Goal: Check status

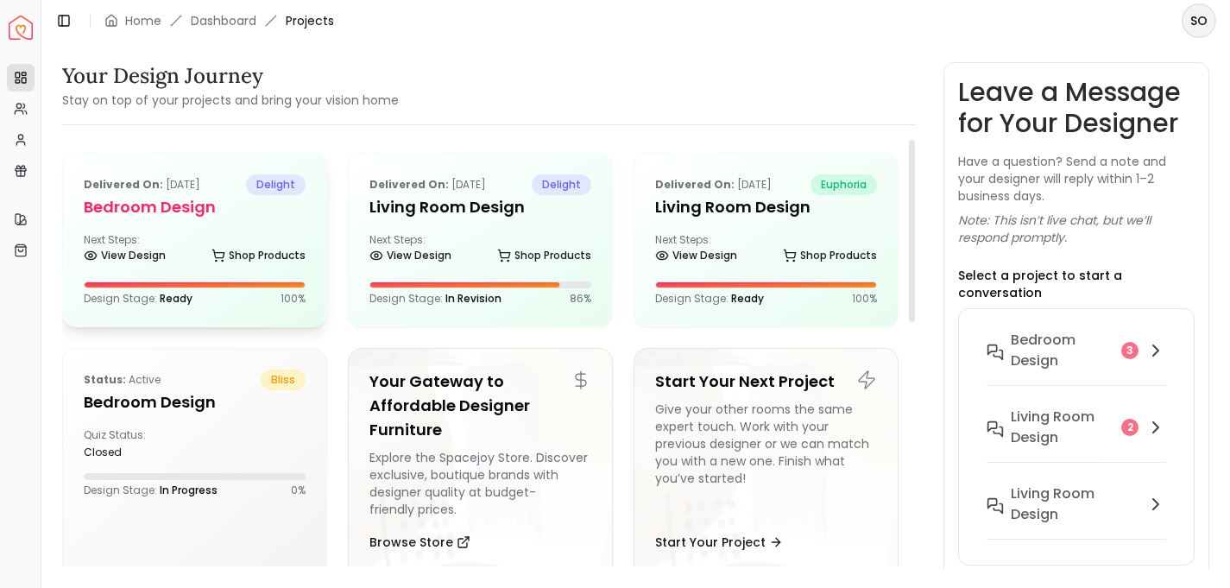
click at [194, 227] on div "Delivered on: [DATE] delight Bedroom design Next Steps: View Design Shop Produc…" at bounding box center [194, 240] width 263 height 173
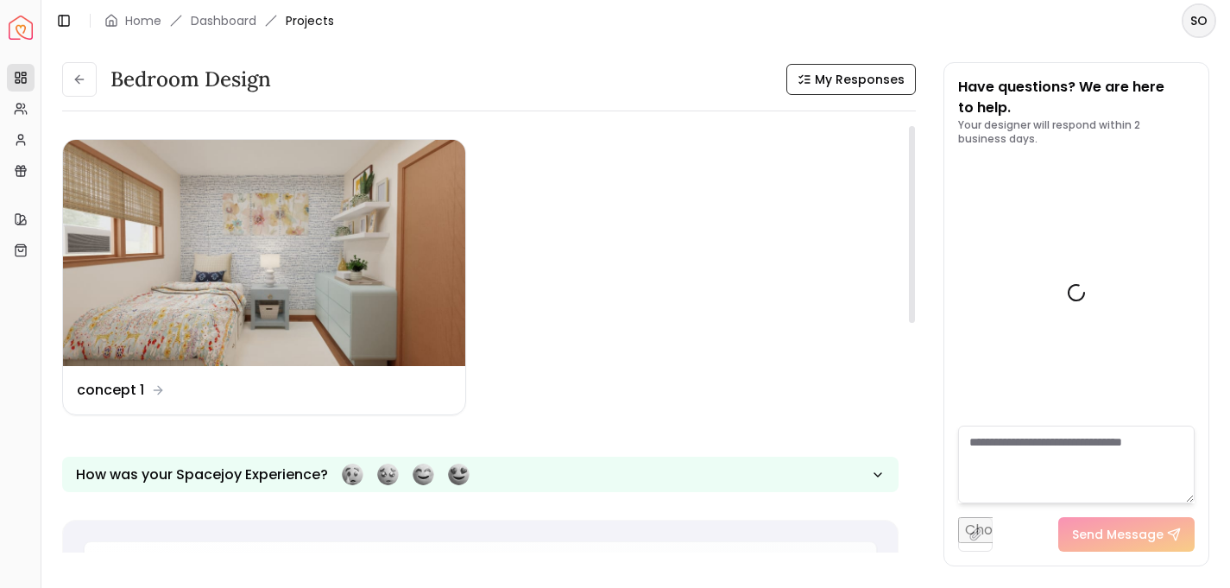
scroll to position [1362, 0]
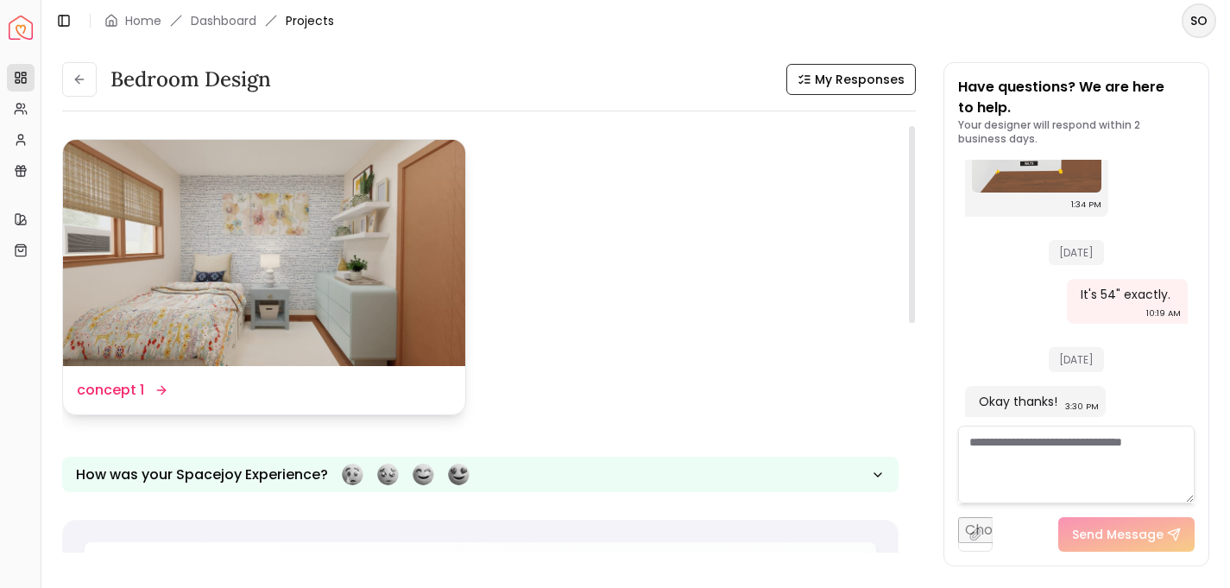
click at [337, 279] on img at bounding box center [264, 253] width 402 height 226
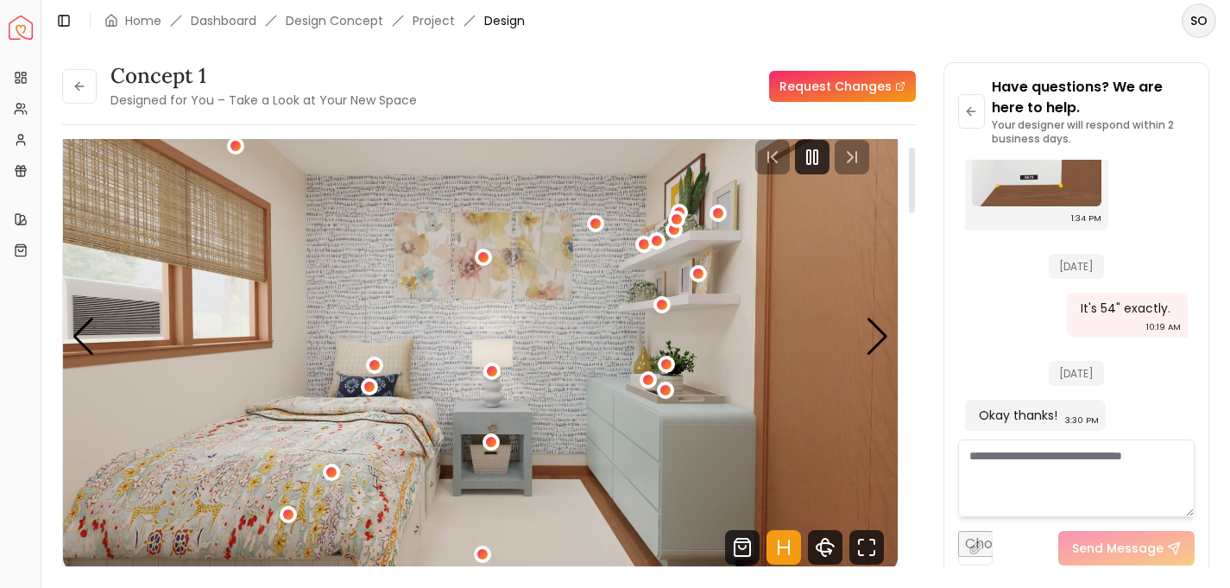
scroll to position [55, 0]
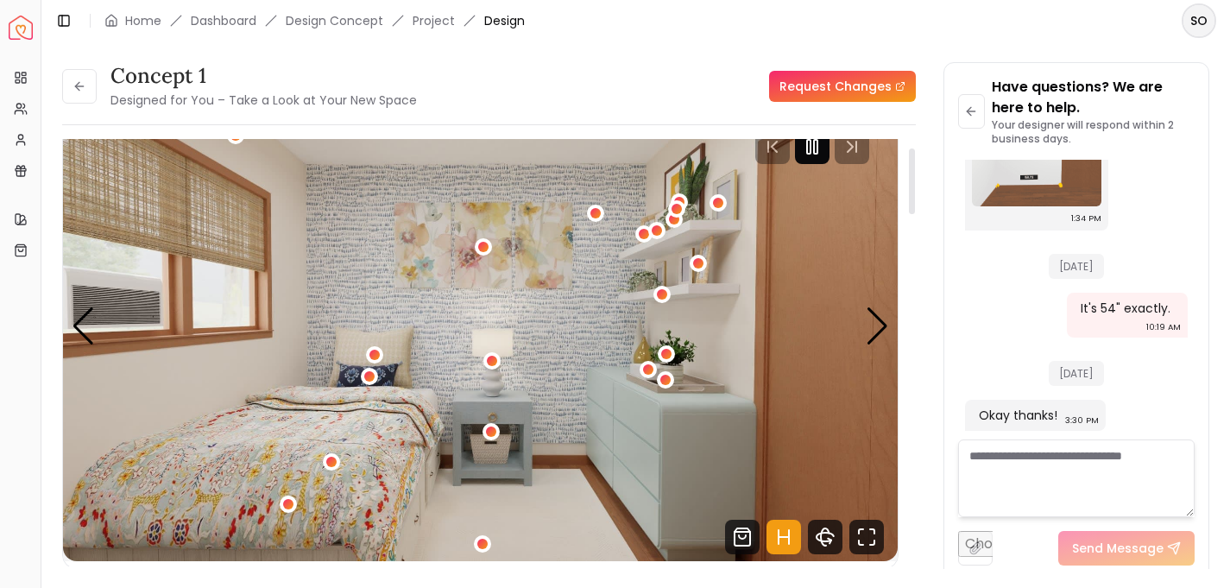
click at [816, 155] on icon "Pause" at bounding box center [812, 146] width 21 height 21
click at [872, 329] on div "Next slide" at bounding box center [877, 326] width 23 height 38
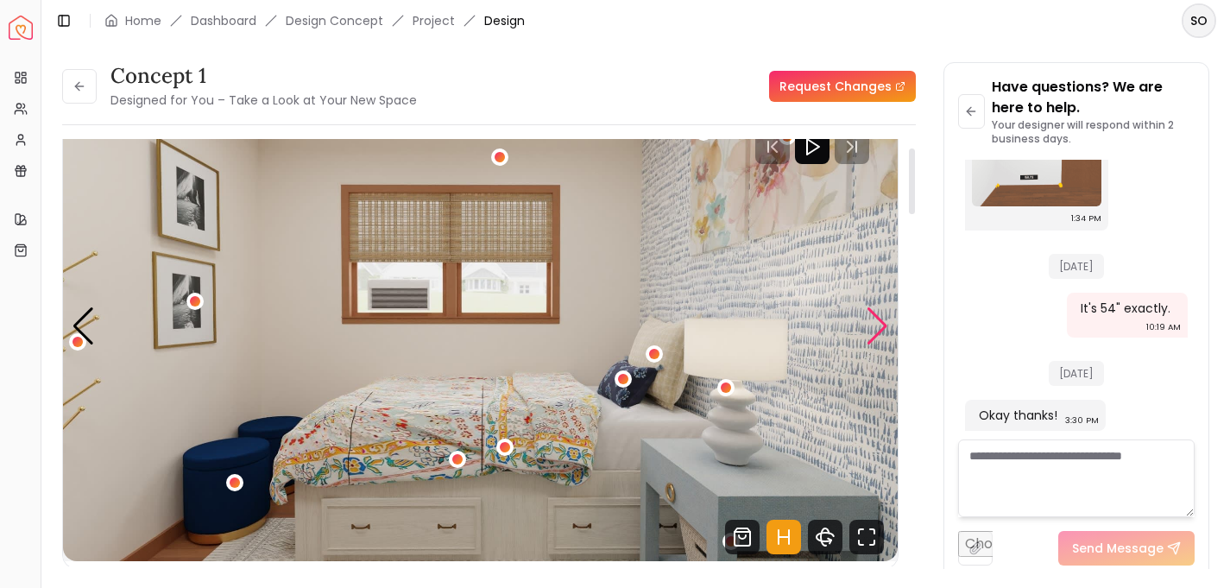
click at [872, 329] on div "Next slide" at bounding box center [877, 326] width 23 height 38
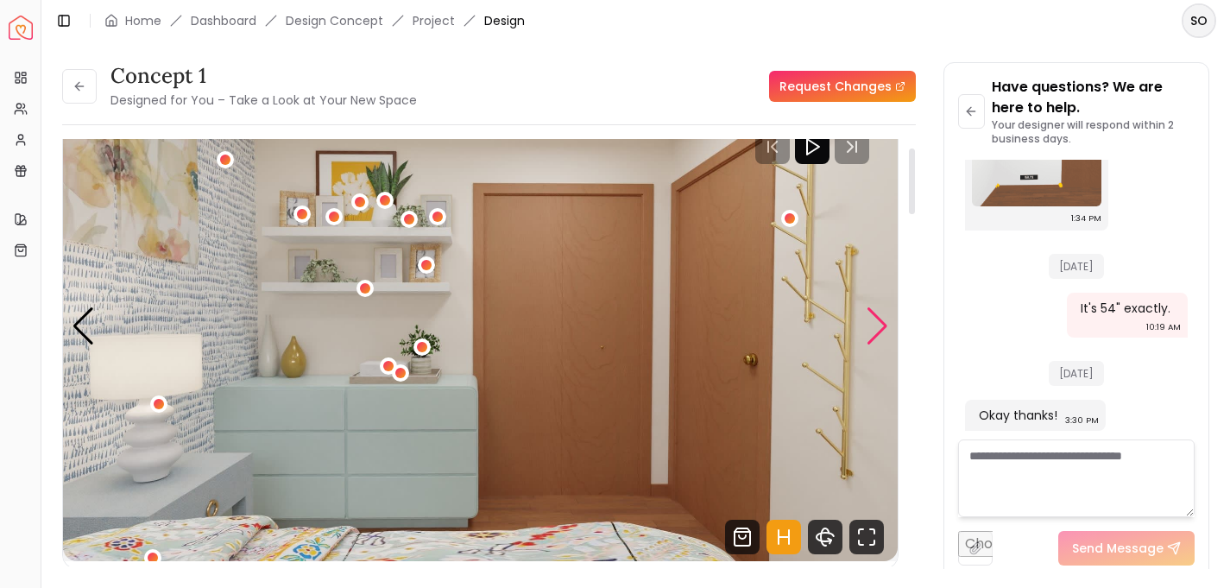
click at [872, 329] on div "Next slide" at bounding box center [877, 326] width 23 height 38
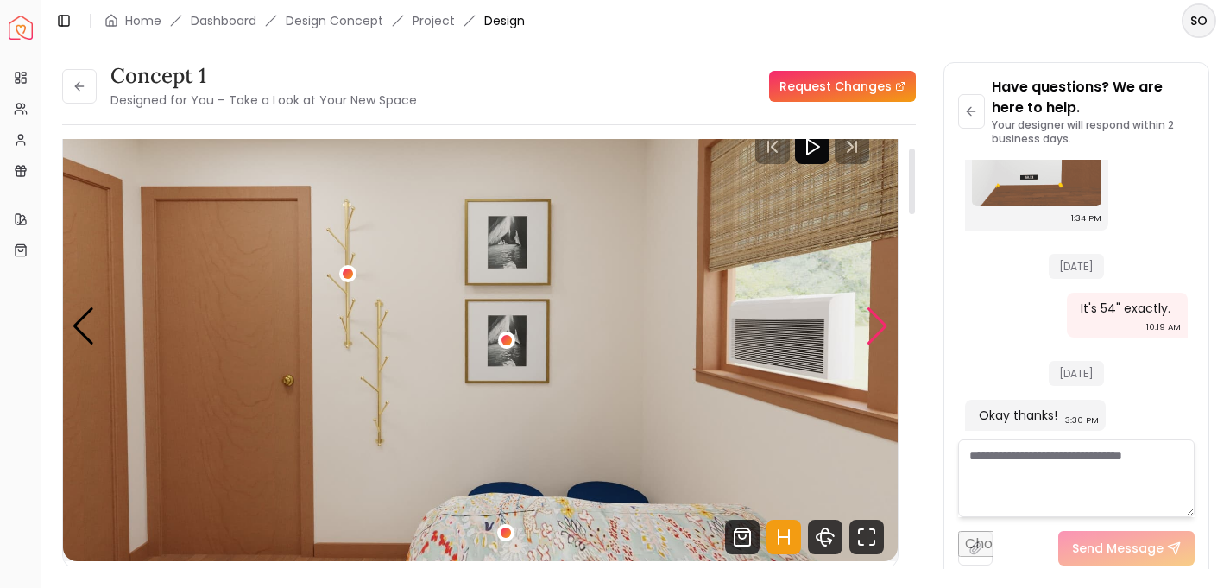
click at [872, 329] on div "Next slide" at bounding box center [877, 326] width 23 height 38
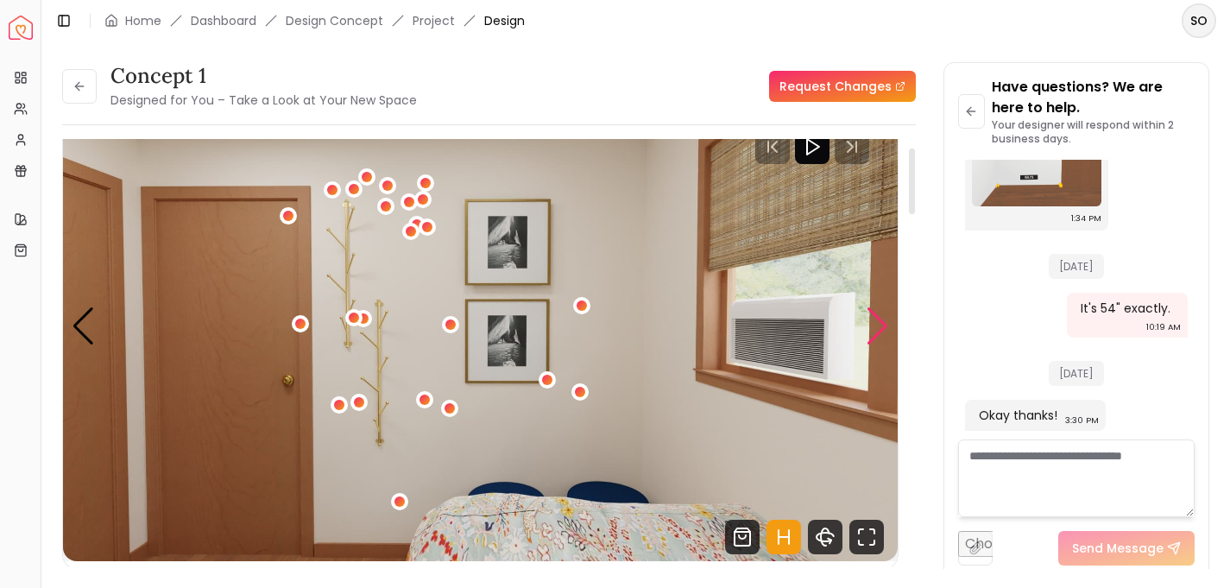
click at [872, 329] on div "Next slide" at bounding box center [877, 326] width 23 height 38
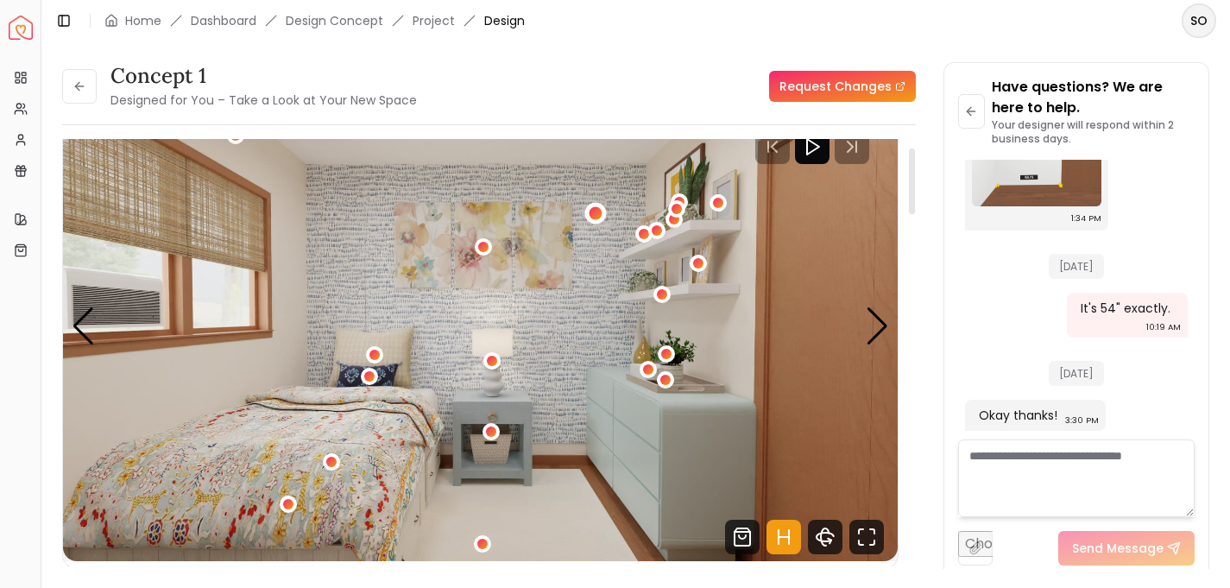
click at [598, 210] on div "1 / 5" at bounding box center [595, 213] width 13 height 13
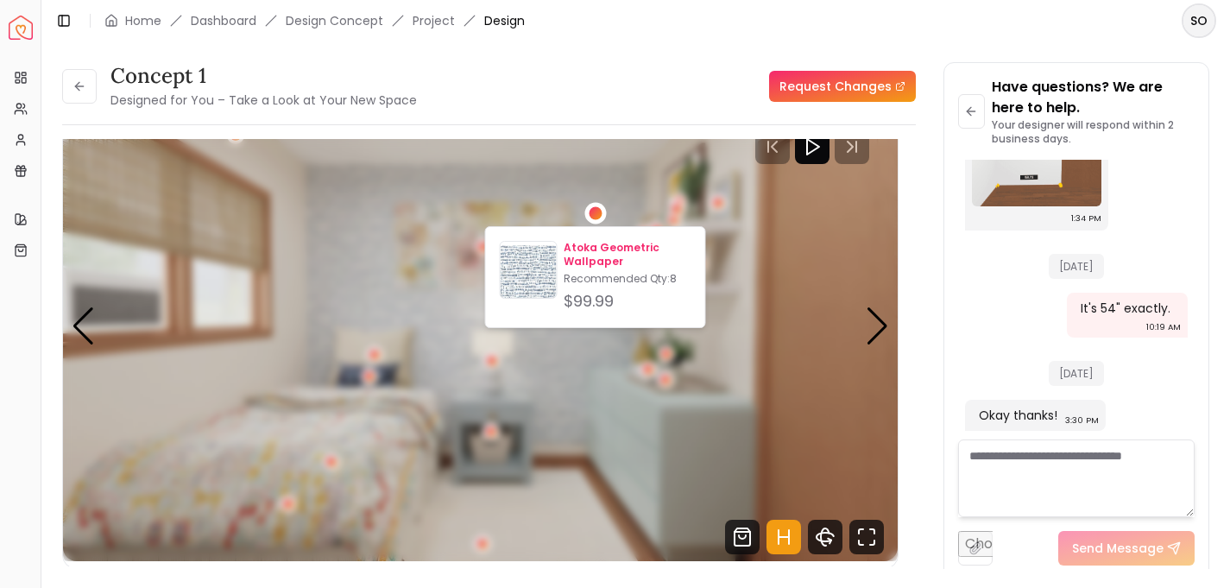
click at [598, 258] on p "Atoka Geometric Wallpaper" at bounding box center [627, 255] width 127 height 28
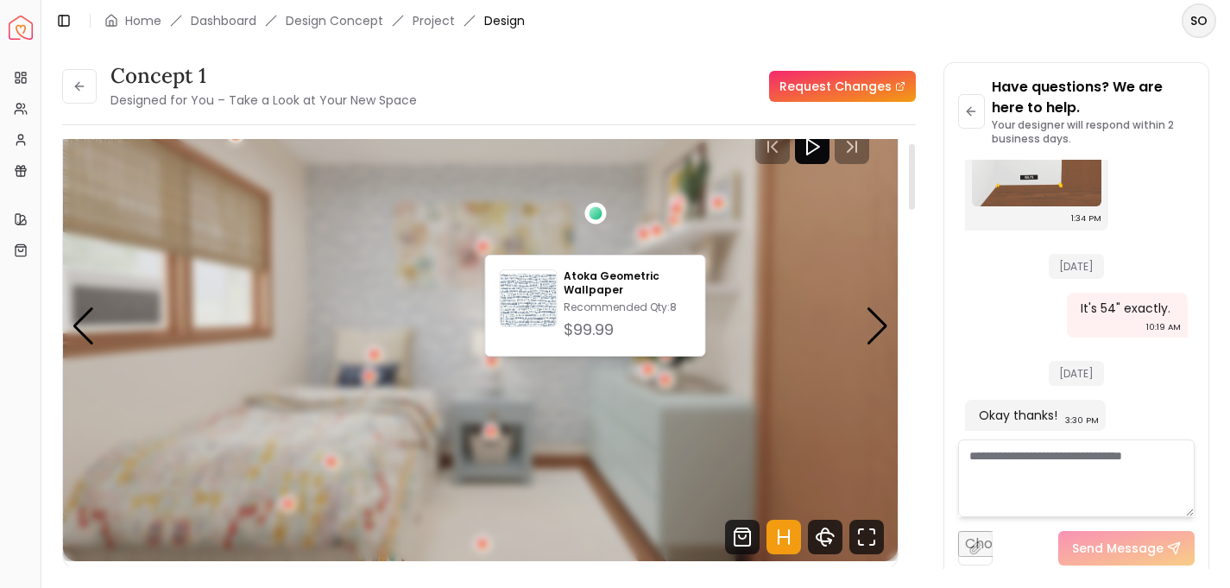
scroll to position [0, 0]
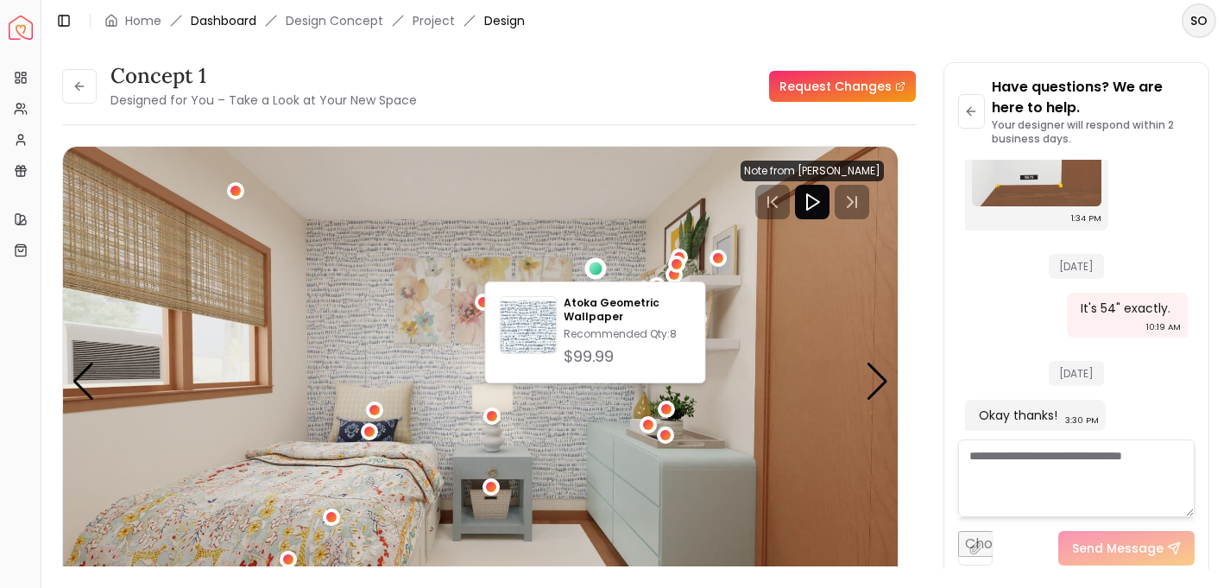
click at [226, 19] on link "Dashboard" at bounding box center [224, 20] width 66 height 17
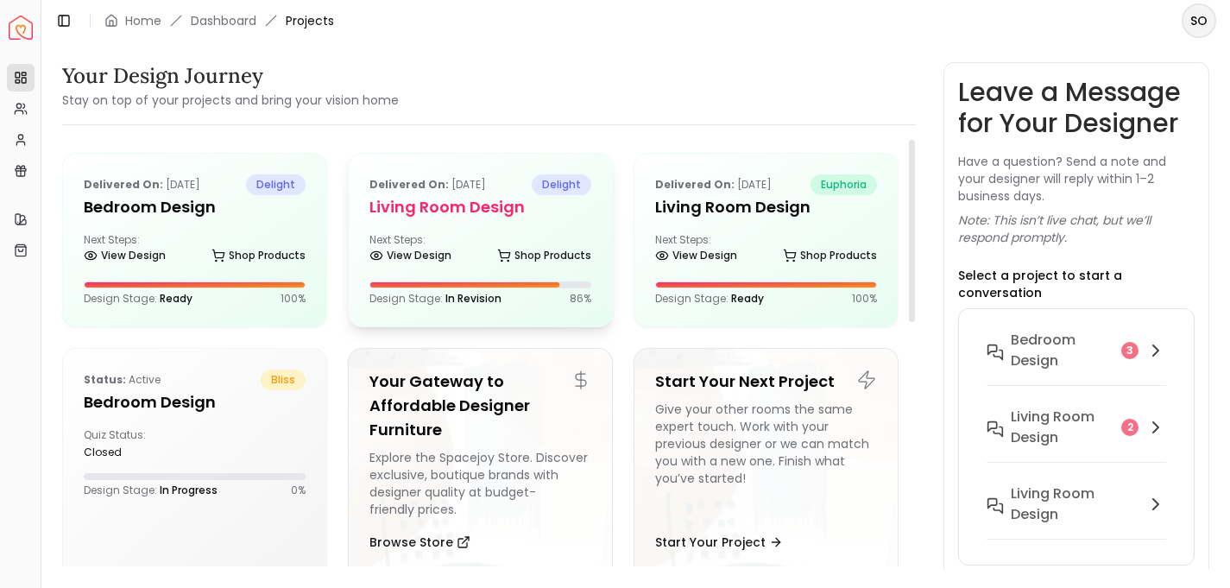
click at [440, 216] on h5 "Living Room design" at bounding box center [480, 207] width 222 height 24
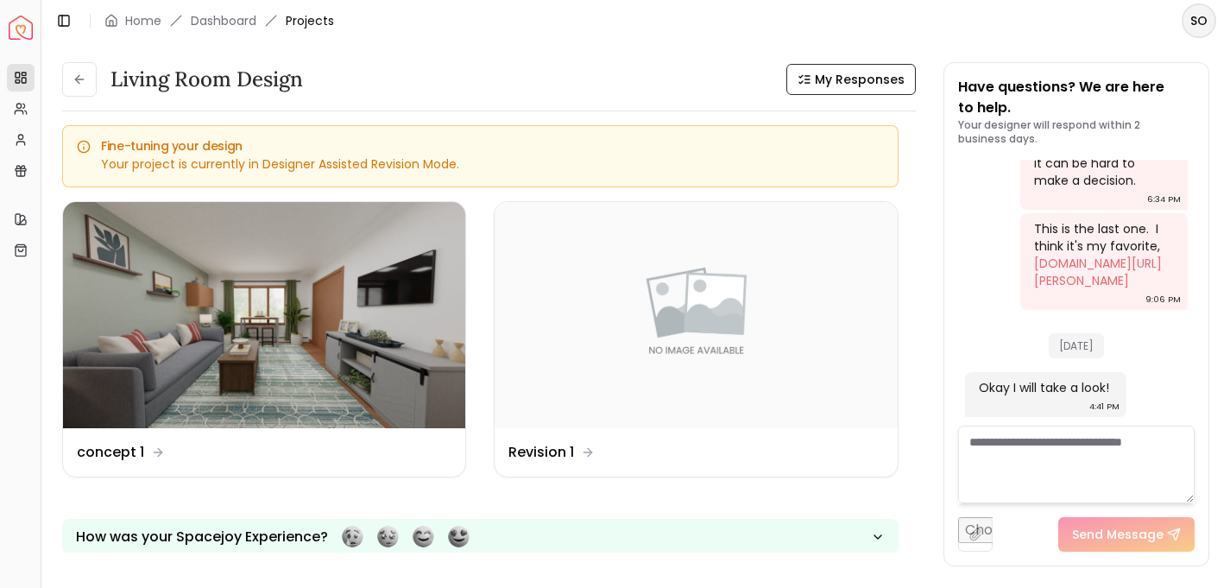
click at [312, 22] on span "Projects" at bounding box center [310, 20] width 48 height 17
click at [226, 17] on link "Dashboard" at bounding box center [224, 20] width 66 height 17
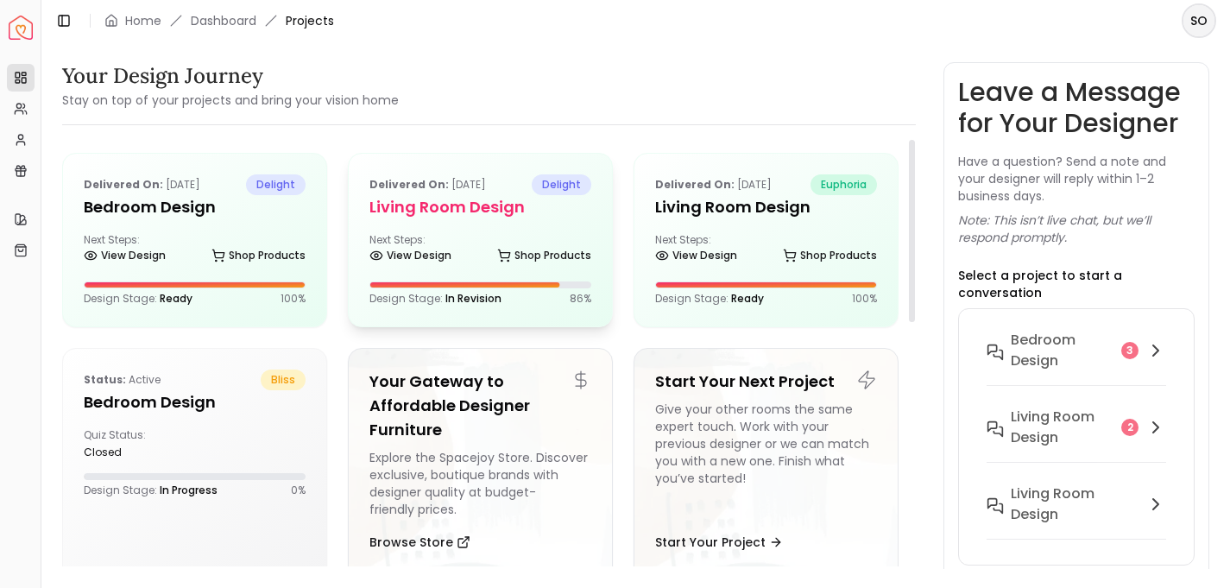
click at [406, 186] on b "Delivered on:" at bounding box center [408, 184] width 79 height 15
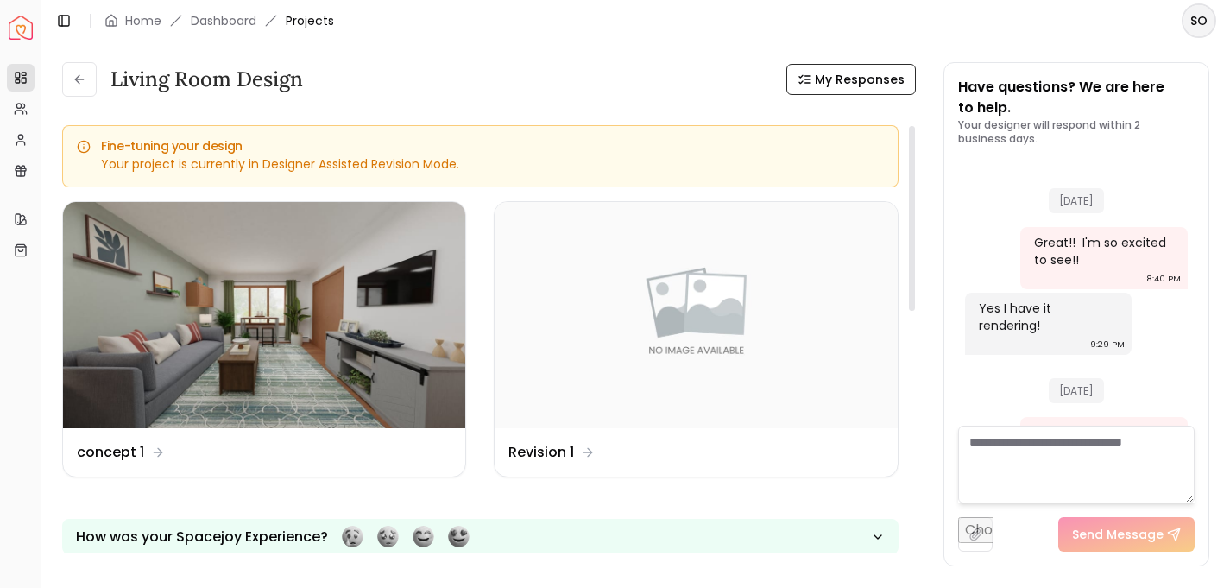
scroll to position [3765, 0]
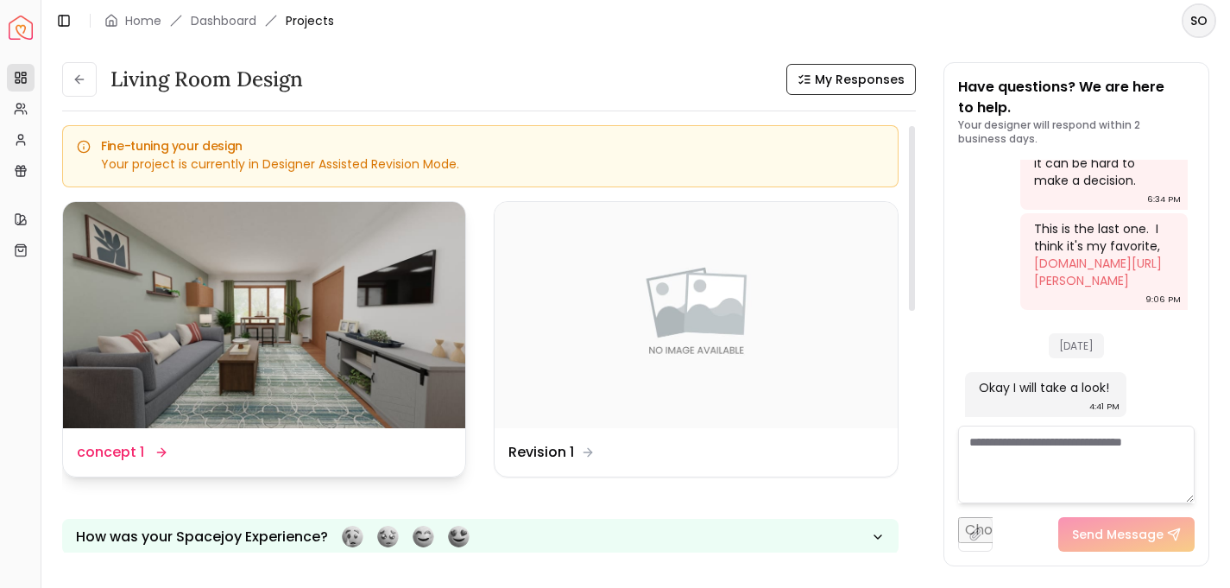
click at [318, 313] on img at bounding box center [264, 315] width 402 height 226
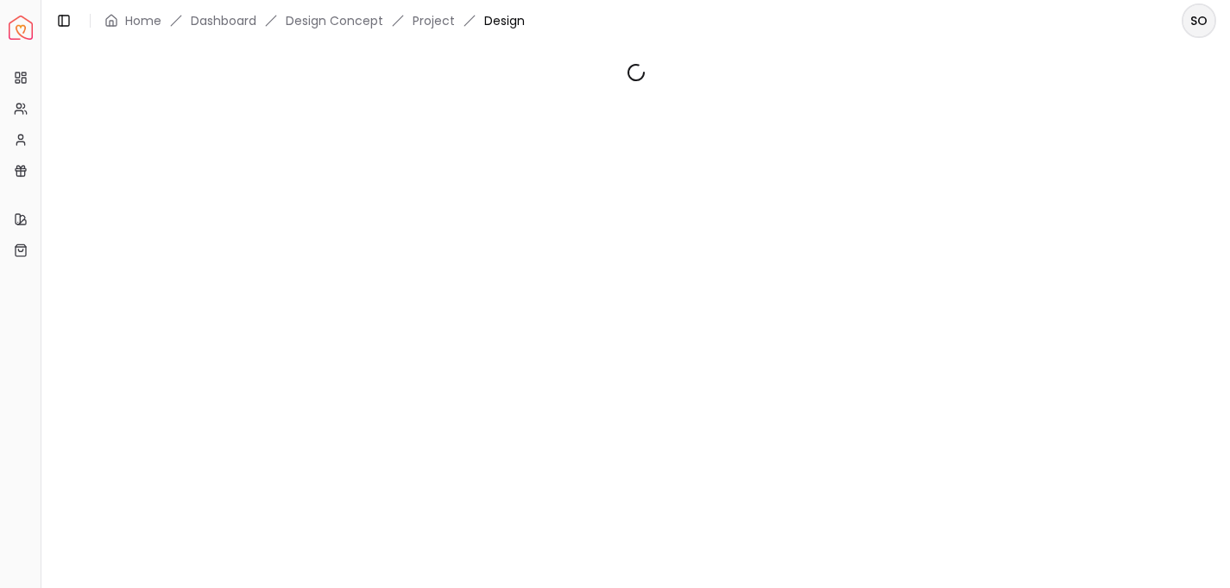
click at [318, 313] on div at bounding box center [635, 304] width 1189 height 527
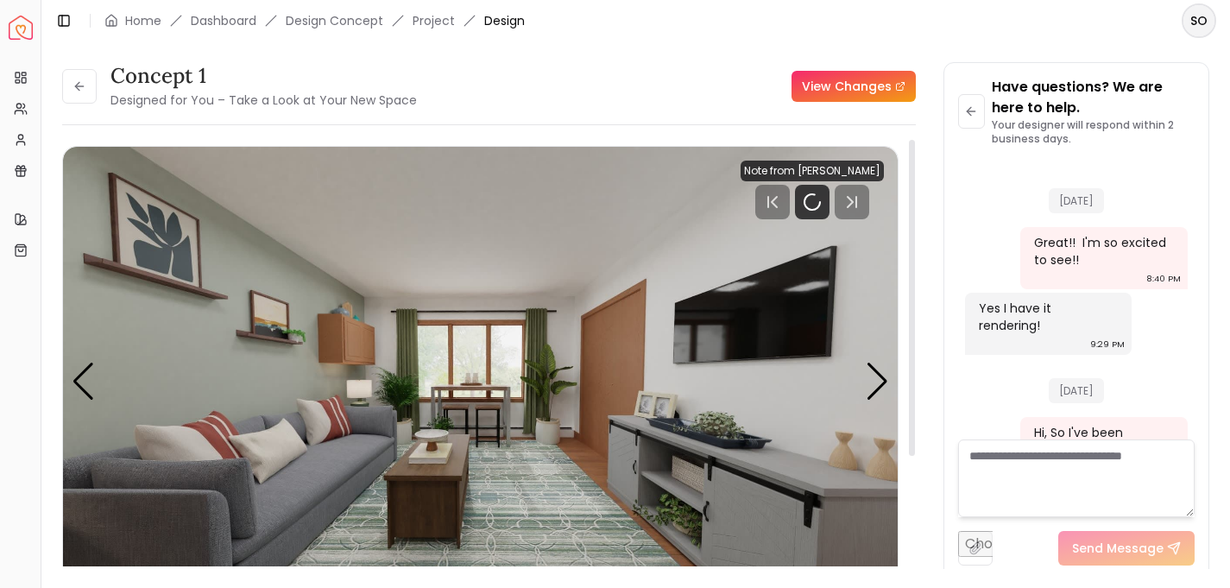
scroll to position [3751, 0]
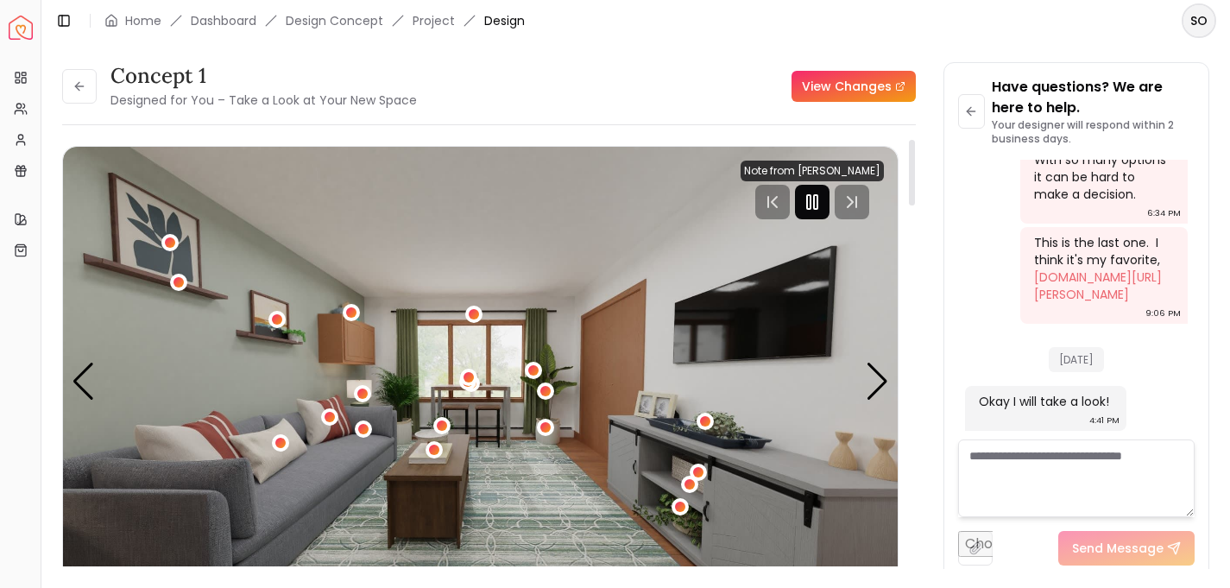
click at [810, 196] on rect "Pause" at bounding box center [808, 202] width 3 height 14
